Goal: Check status: Check status

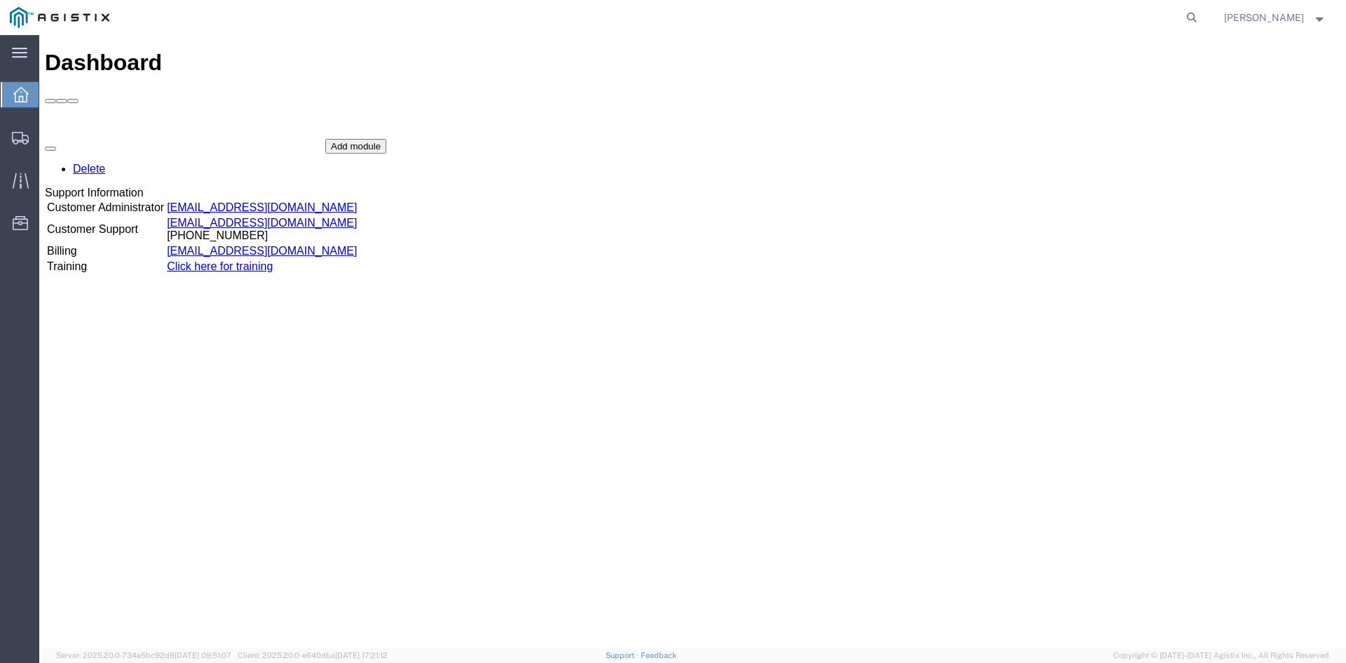
click at [1218, 14] on nav "[PERSON_NAME]" at bounding box center [678, 17] width 1337 height 35
click at [1202, 17] on icon at bounding box center [1192, 18] width 20 height 20
paste input "55820213"
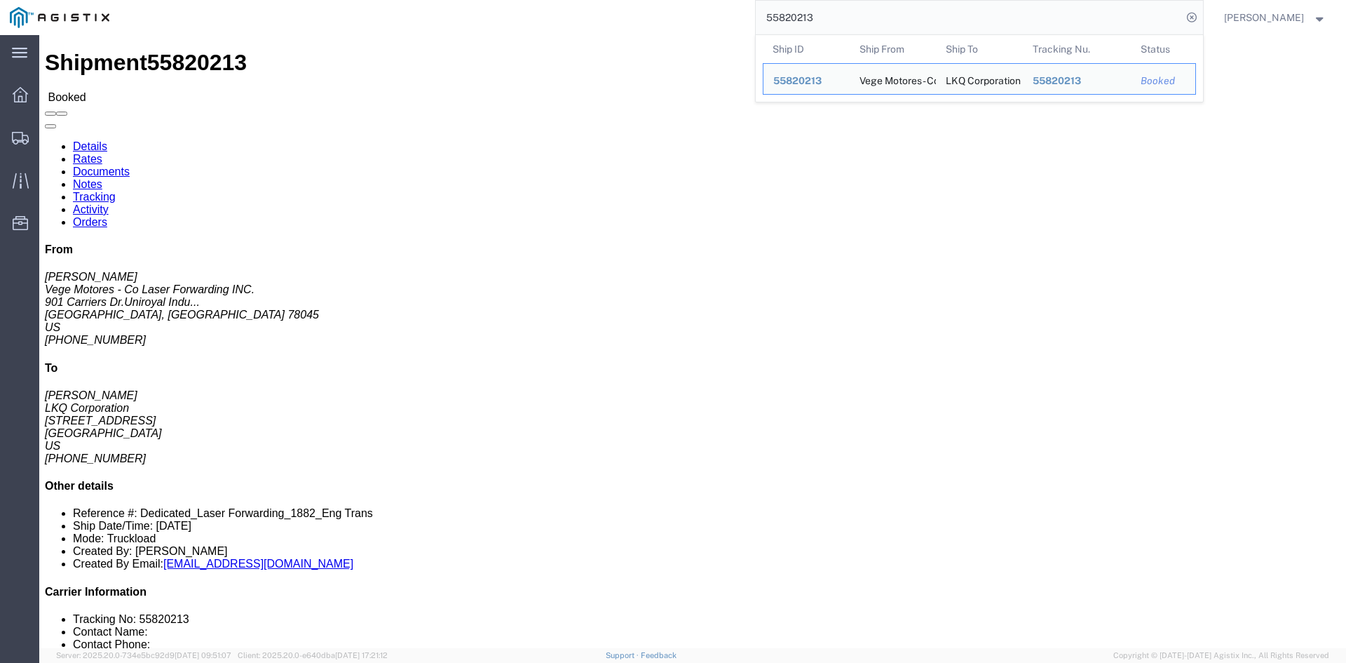
click link "Rates"
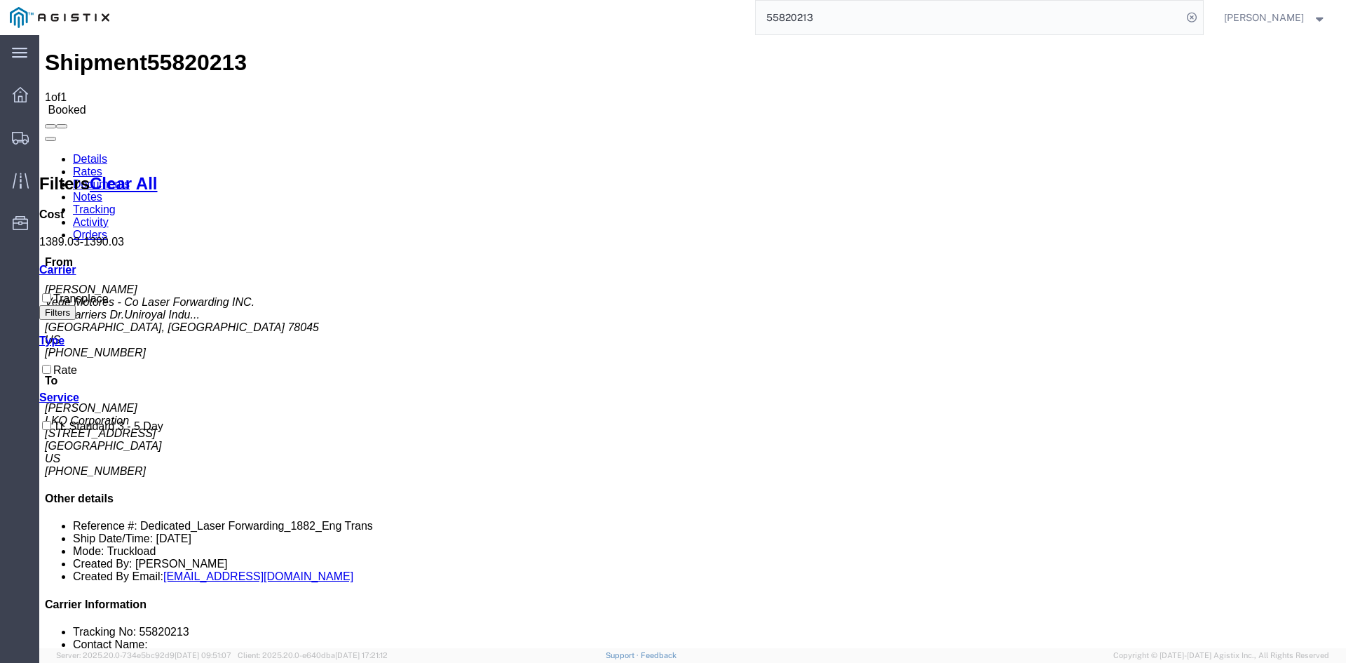
click at [812, 25] on input "55820213" at bounding box center [969, 18] width 426 height 34
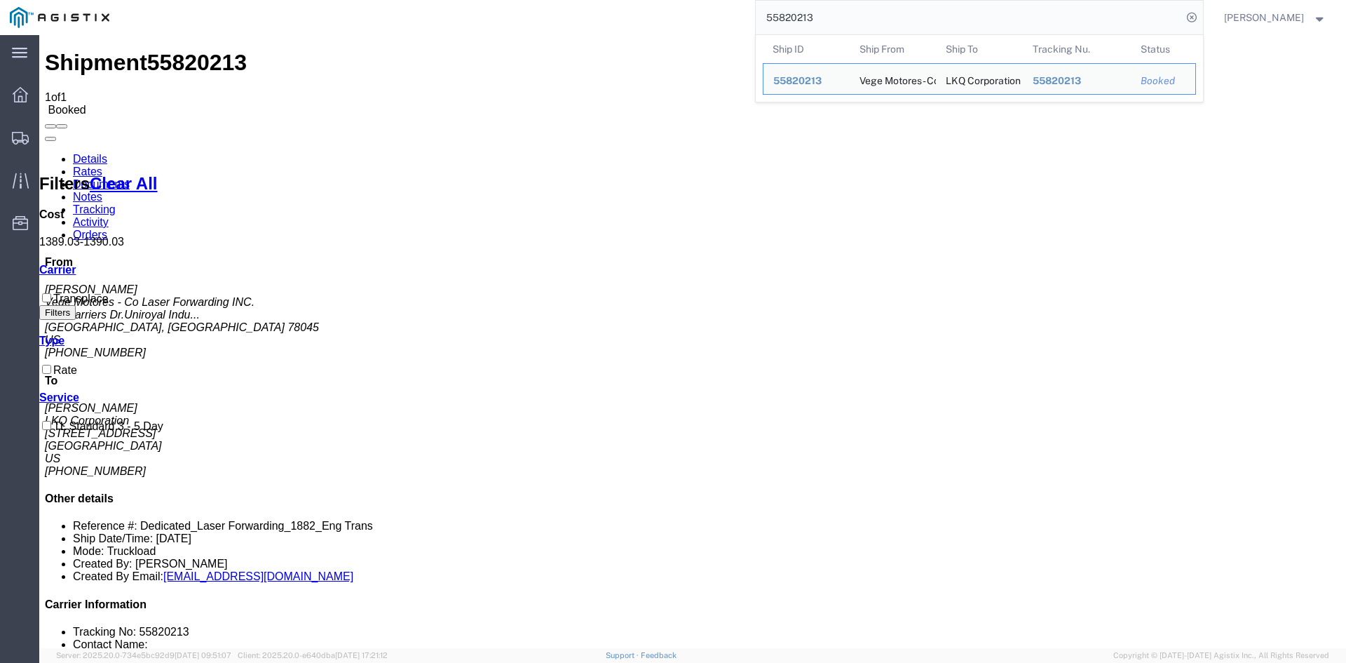
click at [812, 25] on input "55820213" at bounding box center [969, 18] width 426 height 34
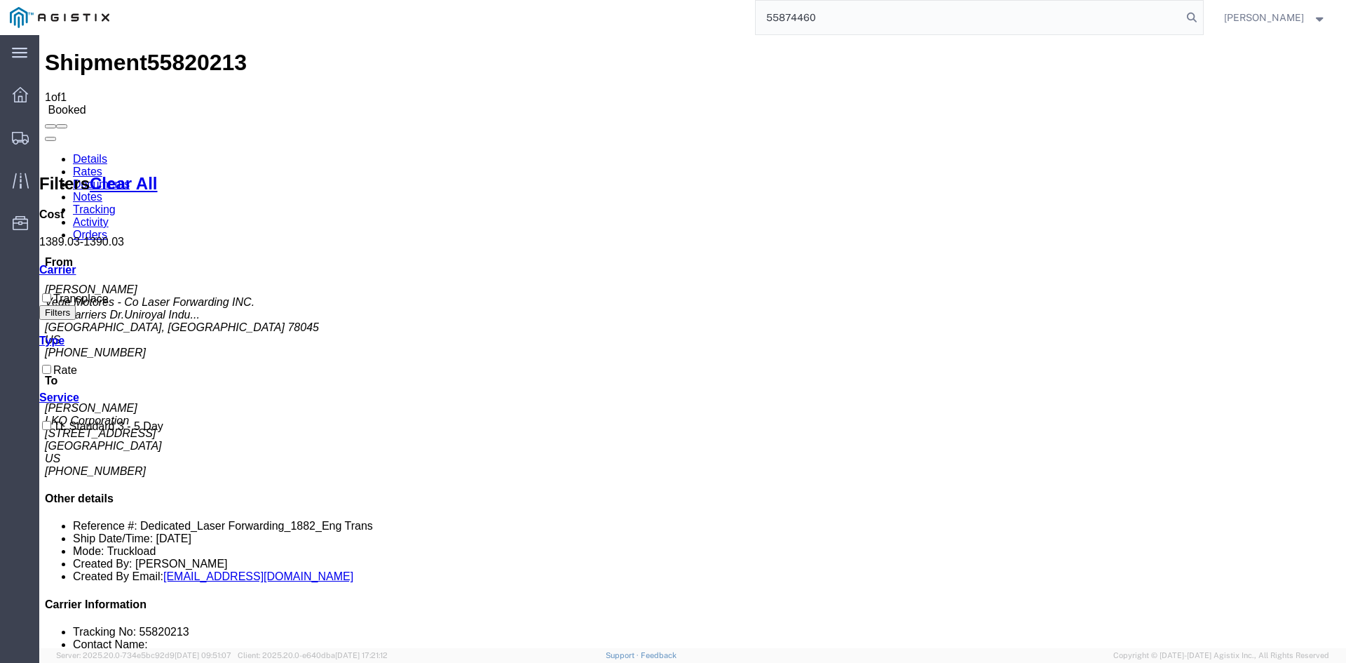
type input "55874460"
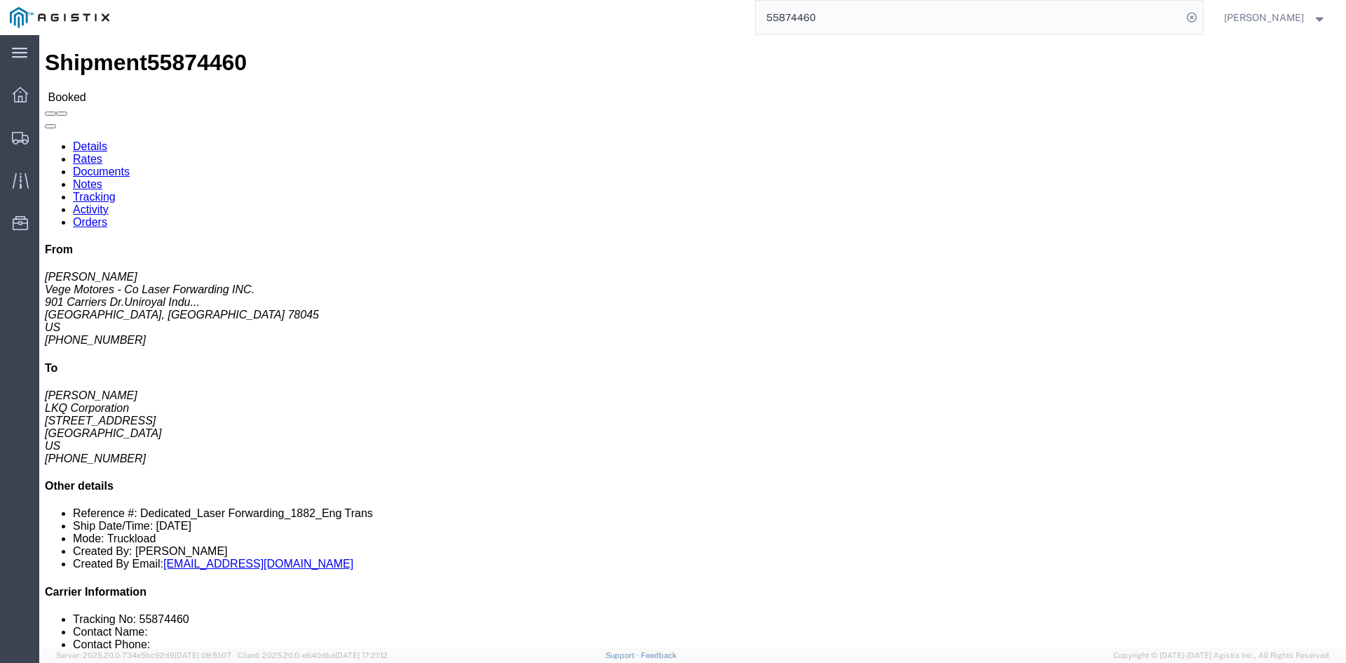
click link "Rates"
